Goal: Task Accomplishment & Management: Complete application form

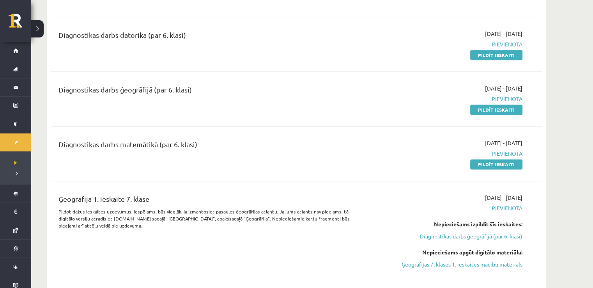
scroll to position [975, 0]
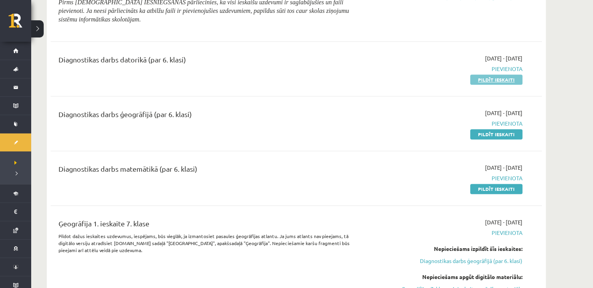
click at [487, 77] on link "Pildīt ieskaiti" at bounding box center [496, 79] width 52 height 10
click at [488, 186] on link "Pildīt ieskaiti" at bounding box center [496, 189] width 52 height 10
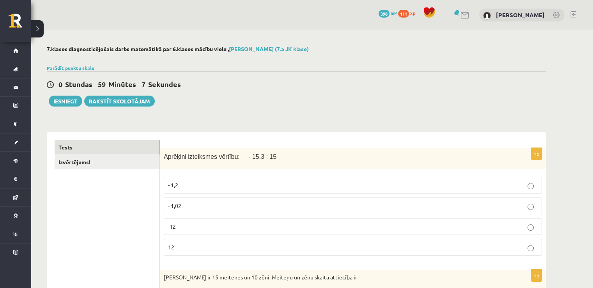
click at [188, 206] on p "- 1,02" at bounding box center [353, 206] width 370 height 8
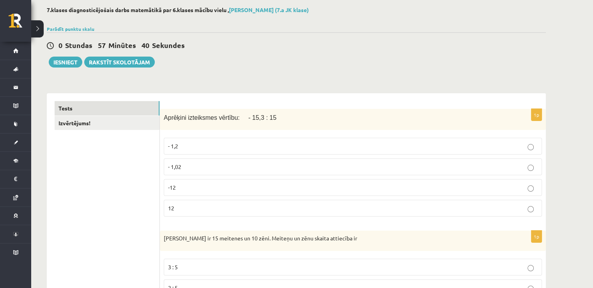
click at [185, 170] on p "- 1,02" at bounding box center [353, 167] width 370 height 8
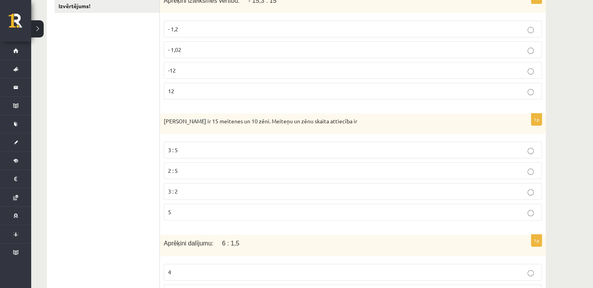
scroll to position [195, 0]
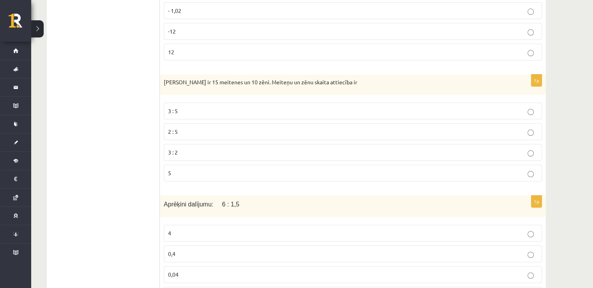
click at [181, 150] on p "3 : 2" at bounding box center [353, 152] width 370 height 8
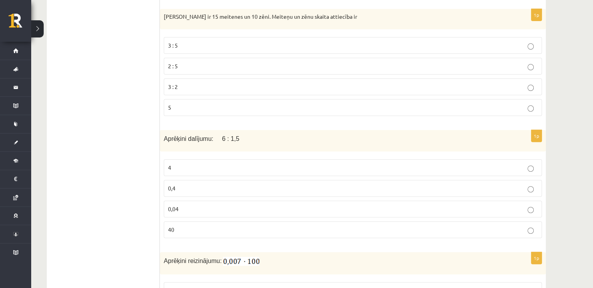
scroll to position [273, 0]
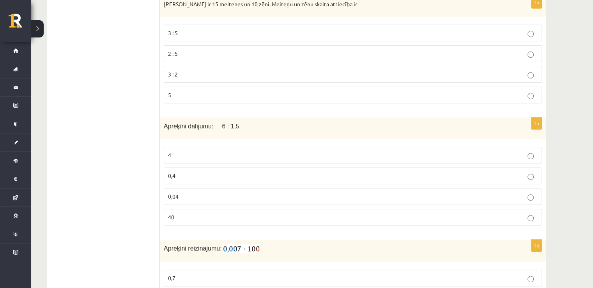
click at [195, 153] on p "4" at bounding box center [353, 155] width 370 height 8
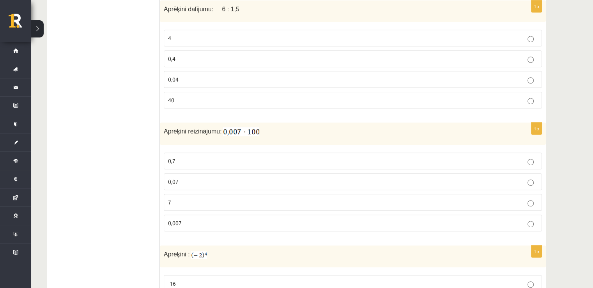
scroll to position [351, 0]
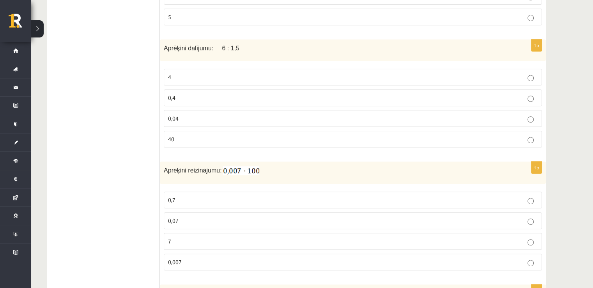
click at [181, 217] on p "0,07" at bounding box center [353, 220] width 370 height 8
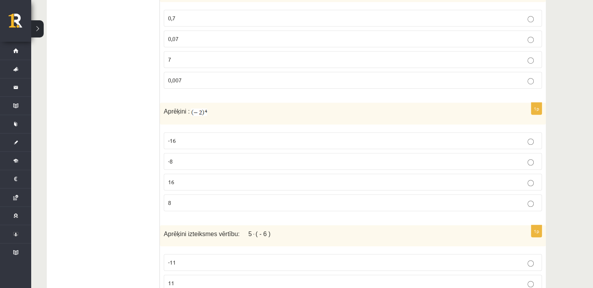
scroll to position [546, 0]
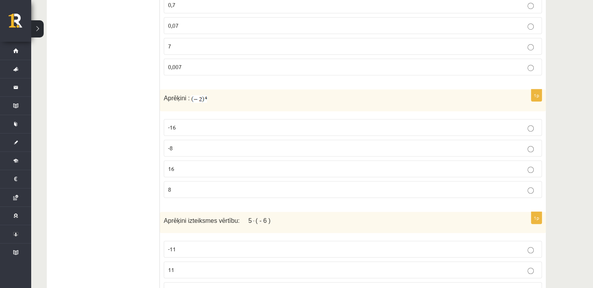
click at [191, 167] on p "16" at bounding box center [353, 169] width 370 height 8
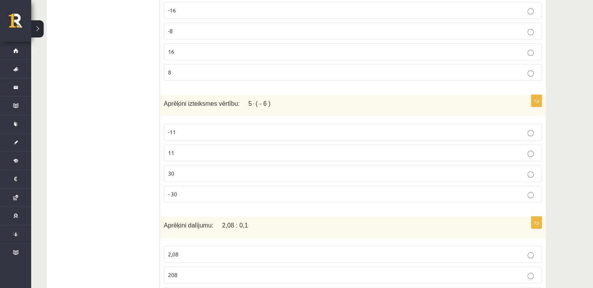
click at [184, 192] on p "- 30" at bounding box center [353, 194] width 370 height 8
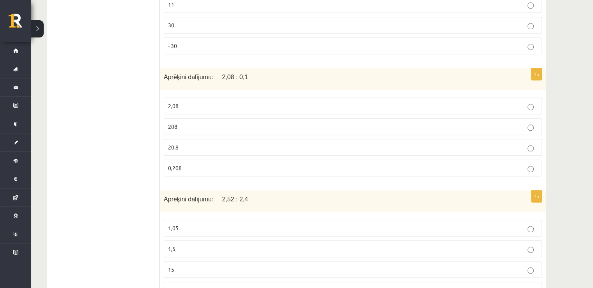
scroll to position [819, 0]
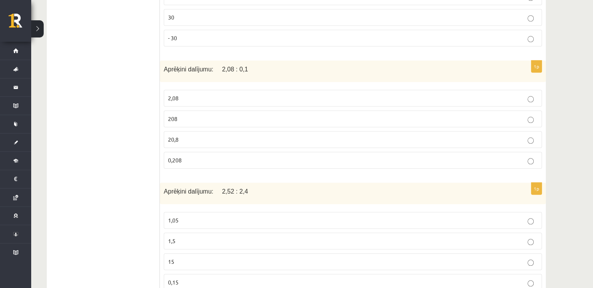
click at [180, 135] on p "20,8" at bounding box center [353, 139] width 370 height 8
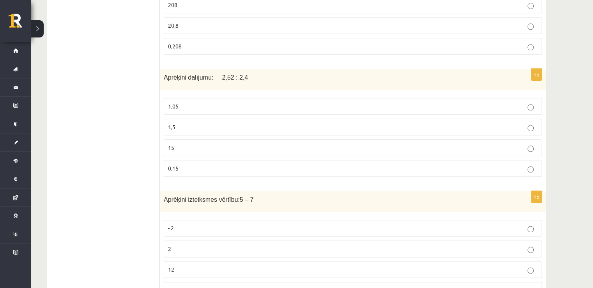
scroll to position [936, 0]
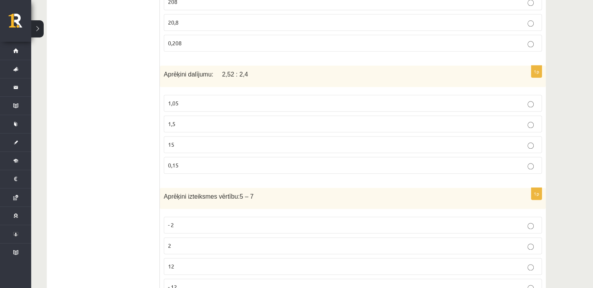
click at [186, 99] on p "1,05" at bounding box center [353, 103] width 370 height 8
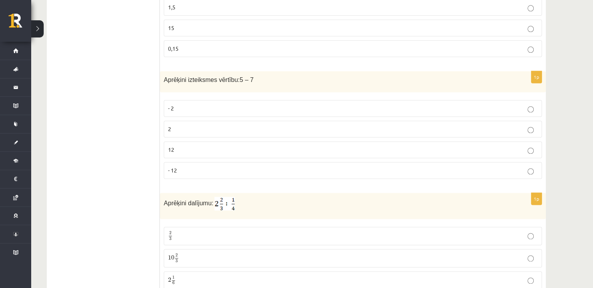
scroll to position [1053, 0]
click at [181, 104] on p "- 2" at bounding box center [353, 108] width 370 height 8
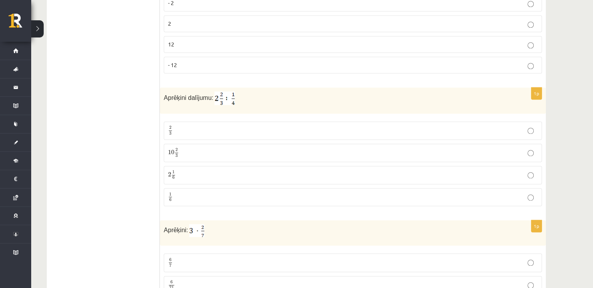
scroll to position [1170, 0]
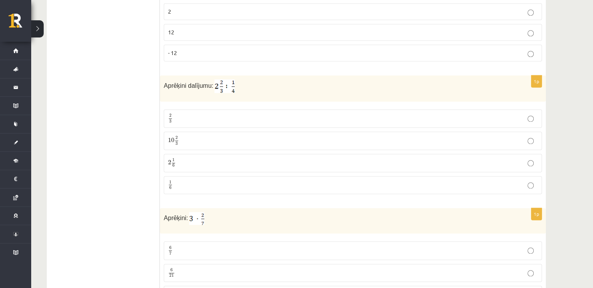
click at [192, 136] on p "10 2 3 10 2 3" at bounding box center [353, 141] width 370 height 10
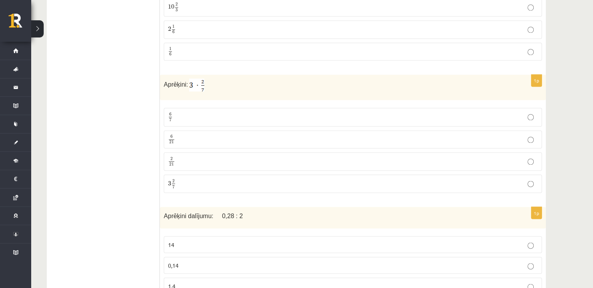
scroll to position [1326, 0]
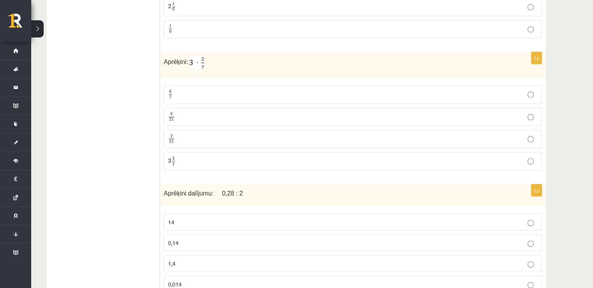
click at [226, 89] on p "6 7 6 7" at bounding box center [353, 94] width 370 height 10
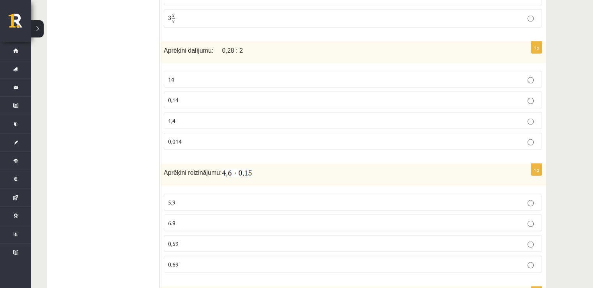
scroll to position [1482, 0]
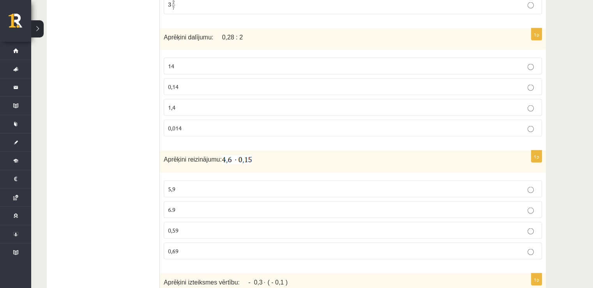
click at [184, 82] on p "0,14" at bounding box center [353, 86] width 370 height 8
click at [189, 246] on p "0,69" at bounding box center [353, 250] width 370 height 8
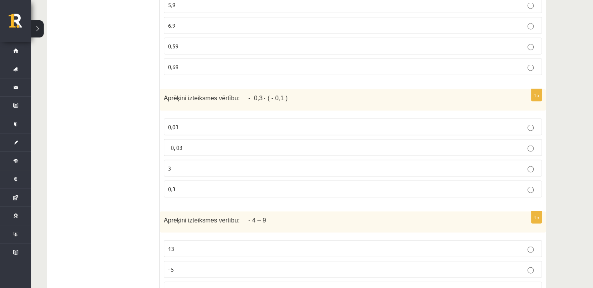
scroll to position [1677, 0]
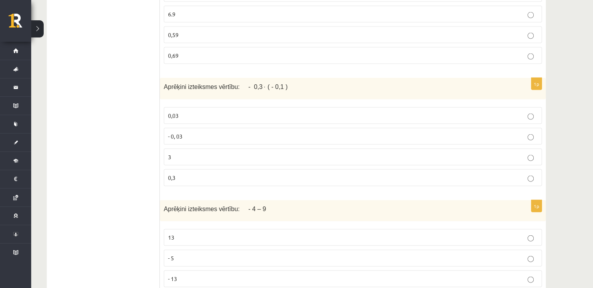
click at [200, 112] on p "0,03" at bounding box center [353, 116] width 370 height 8
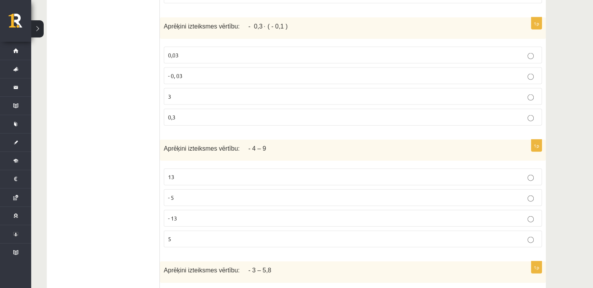
scroll to position [1755, 0]
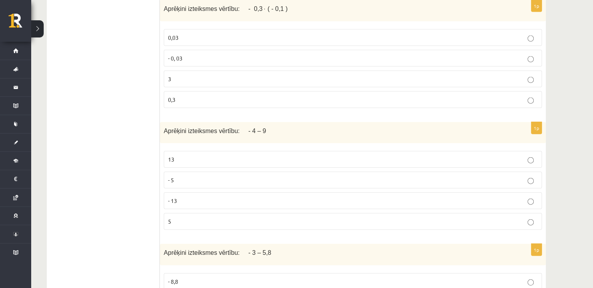
click at [175, 155] on p "13" at bounding box center [353, 159] width 370 height 8
click at [194, 197] on p "- 13" at bounding box center [353, 201] width 370 height 8
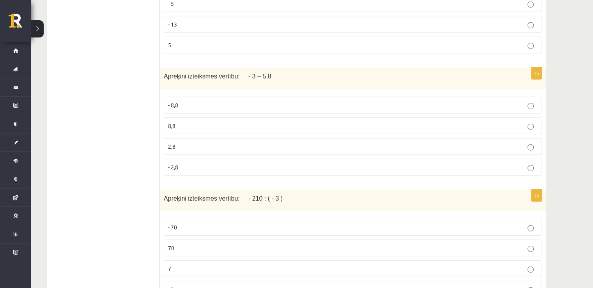
scroll to position [1950, 0]
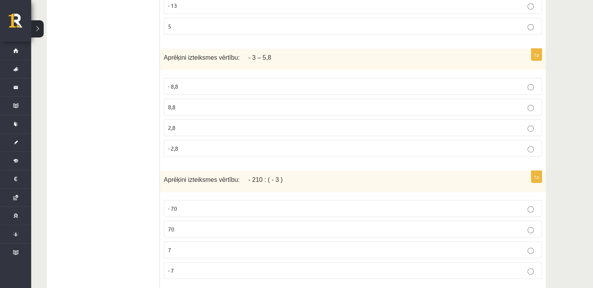
click at [187, 144] on p "- 2,8" at bounding box center [353, 148] width 370 height 8
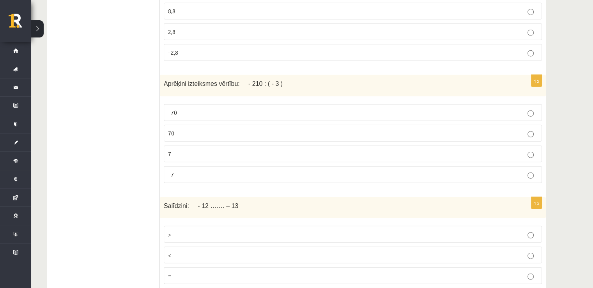
scroll to position [2067, 0]
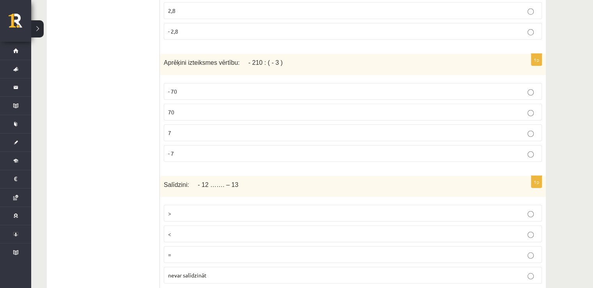
click at [182, 87] on p "- 70" at bounding box center [353, 91] width 370 height 8
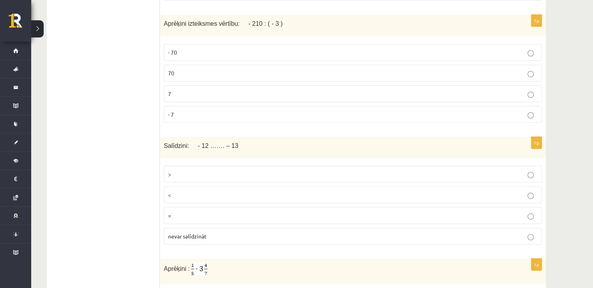
scroll to position [2145, 0]
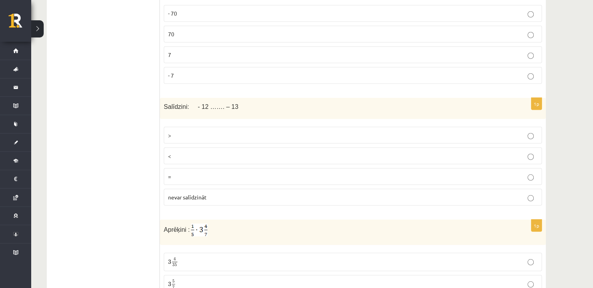
click at [190, 127] on label ">" at bounding box center [353, 135] width 378 height 17
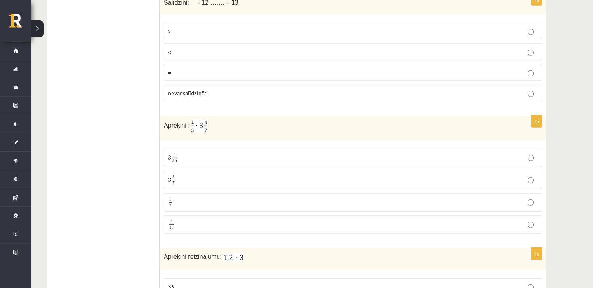
scroll to position [2262, 0]
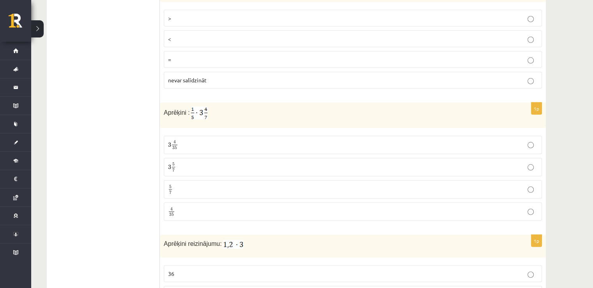
click at [189, 205] on label "4 35 4 35" at bounding box center [353, 211] width 378 height 18
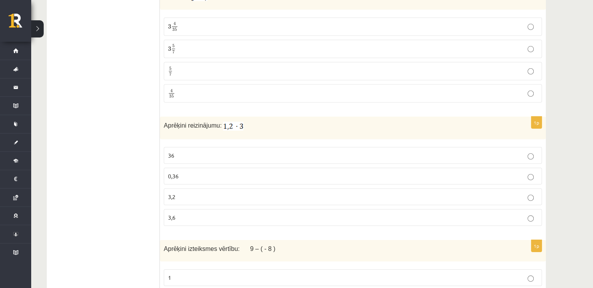
scroll to position [2379, 0]
click at [174, 215] on span "3,6" at bounding box center [171, 218] width 7 height 7
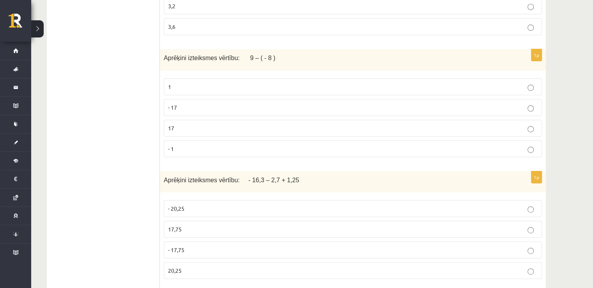
scroll to position [2574, 0]
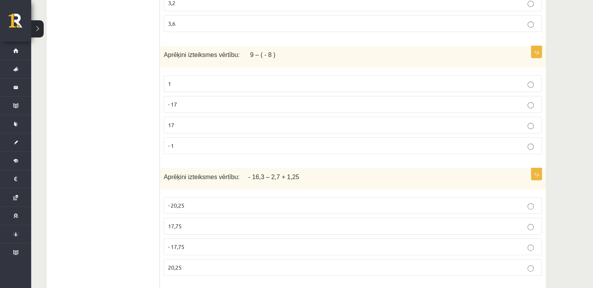
click at [177, 121] on p "17" at bounding box center [353, 125] width 370 height 8
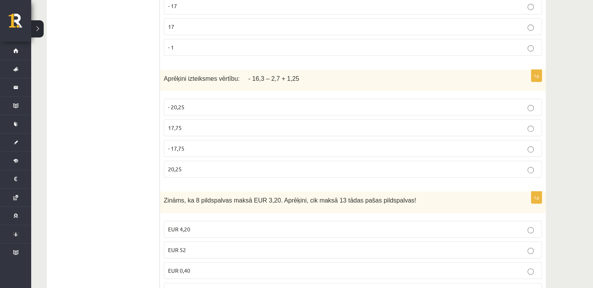
scroll to position [2691, 0]
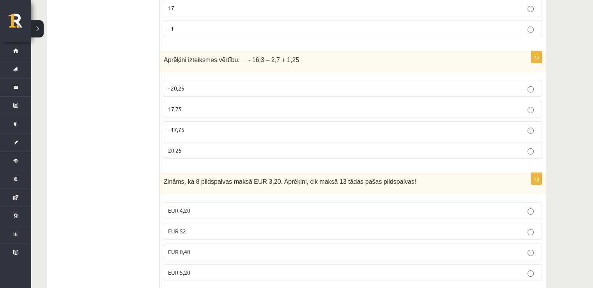
click at [175, 105] on span "17,75" at bounding box center [175, 108] width 14 height 7
click at [178, 126] on p "- 17,75" at bounding box center [353, 130] width 370 height 8
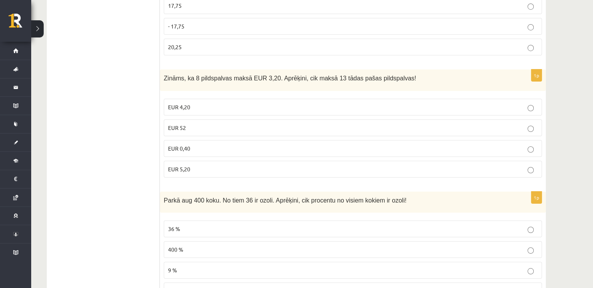
scroll to position [2808, 0]
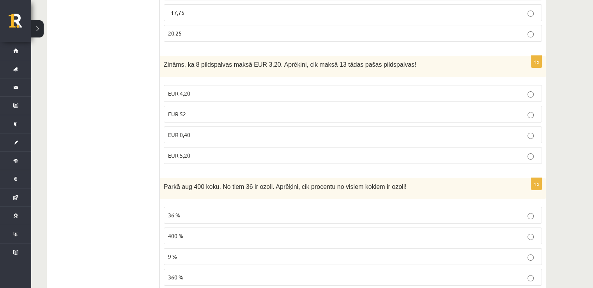
click at [205, 151] on p "EUR 5,20" at bounding box center [353, 155] width 370 height 8
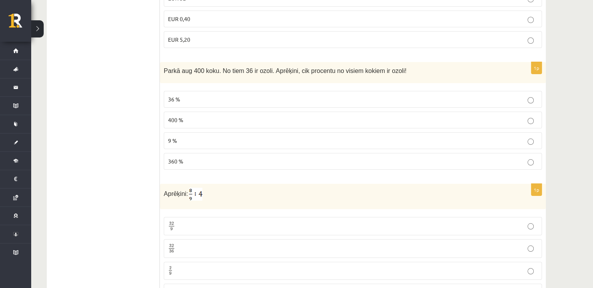
scroll to position [2924, 0]
click at [179, 135] on p "9 %" at bounding box center [353, 139] width 370 height 8
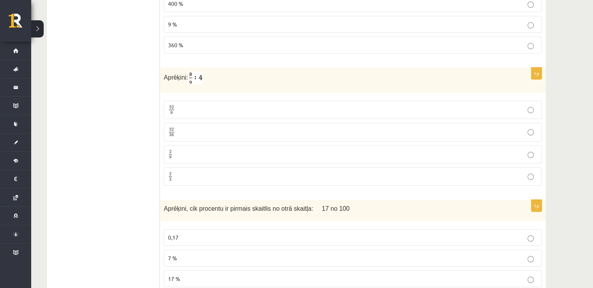
scroll to position [3041, 0]
click at [170, 154] on span "9" at bounding box center [170, 156] width 2 height 4
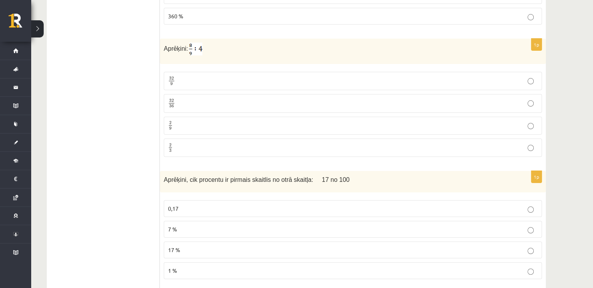
scroll to position [3119, 0]
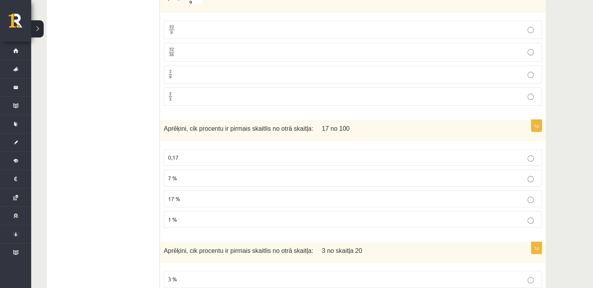
click at [185, 195] on p "17 %" at bounding box center [353, 199] width 370 height 8
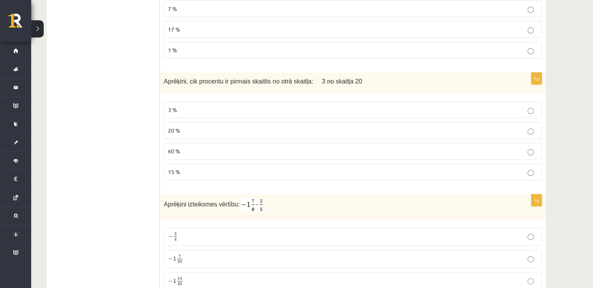
scroll to position [3275, 0]
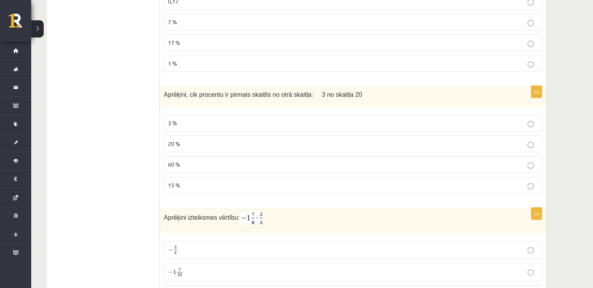
click at [170, 181] on span "15 %" at bounding box center [174, 184] width 12 height 7
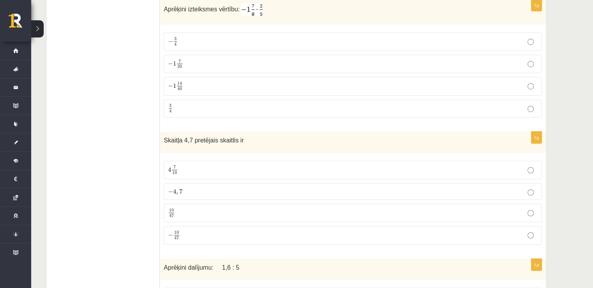
scroll to position [3570, 0]
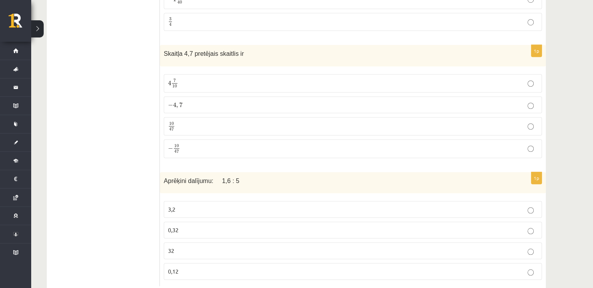
click at [186, 226] on p "0,32" at bounding box center [353, 230] width 370 height 8
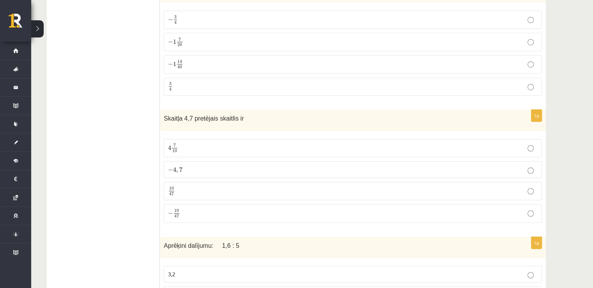
scroll to position [3531, 0]
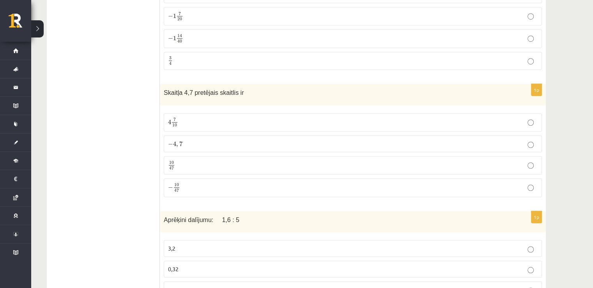
click at [175, 135] on label "− 4 , 7 − 4 , 7" at bounding box center [353, 143] width 378 height 17
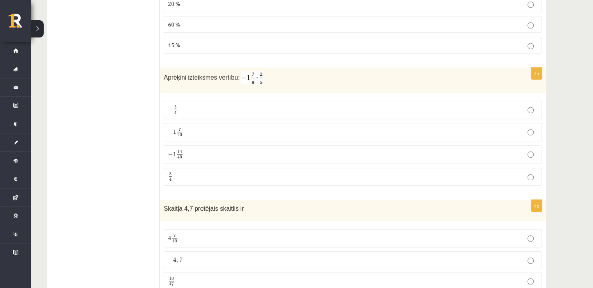
scroll to position [3414, 0]
click at [188, 106] on p "− 3 4 − 3 4" at bounding box center [353, 111] width 370 height 10
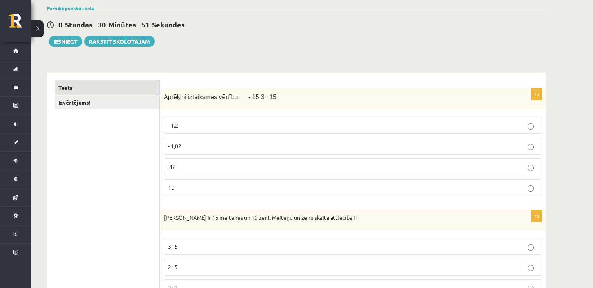
scroll to position [0, 0]
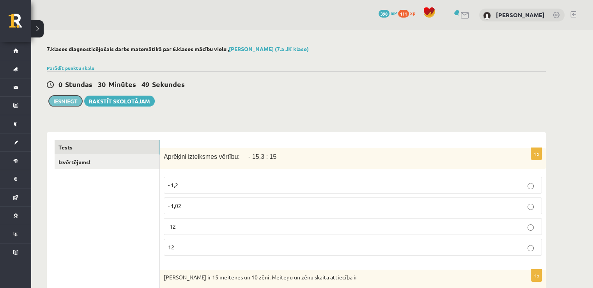
click at [63, 101] on button "Iesniegt" at bounding box center [66, 101] width 34 height 11
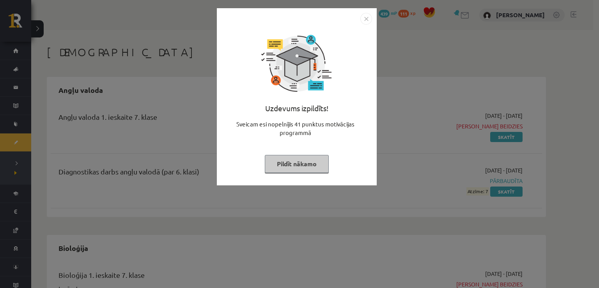
click at [307, 167] on button "Pildīt nākamo" at bounding box center [297, 164] width 64 height 18
